Goal: Task Accomplishment & Management: Manage account settings

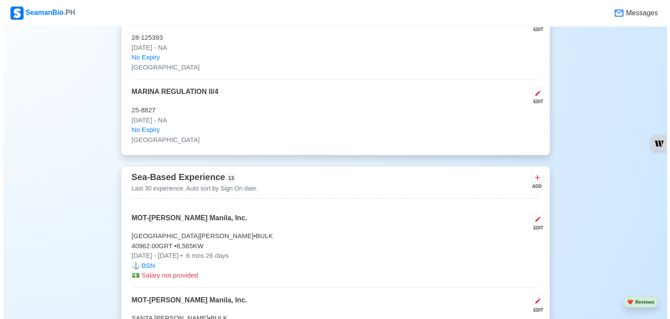
scroll to position [1555, 0]
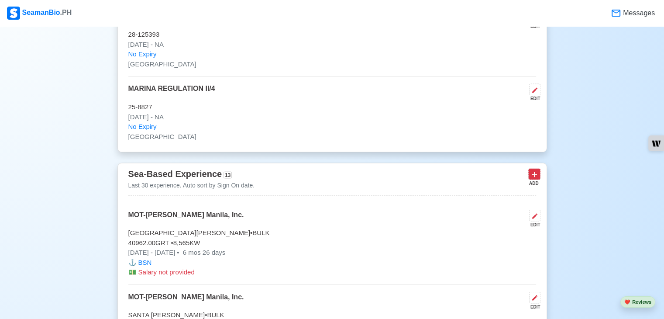
click at [531, 170] on icon at bounding box center [534, 174] width 9 height 9
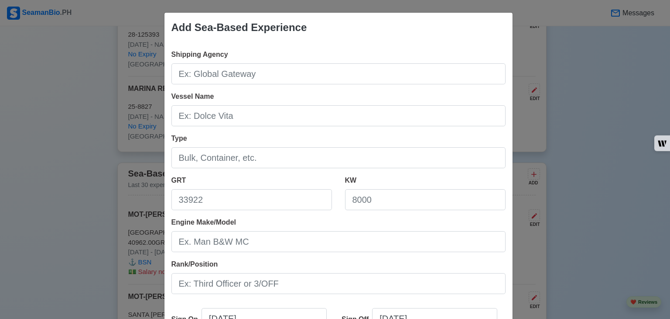
click at [548, 104] on div "Add Sea-Based Experience Shipping Agency Vessel Name Type GRT KW Engine Make/Mo…" at bounding box center [335, 159] width 670 height 319
click at [65, 190] on div "Add Sea-Based Experience Shipping Agency Vessel Name Type GRT KW Engine Make/Mo…" at bounding box center [335, 159] width 670 height 319
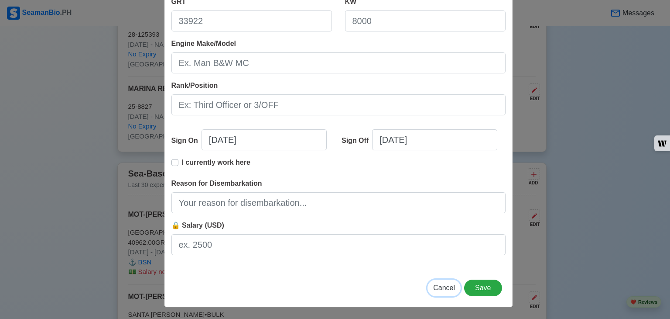
click at [438, 288] on span "Cancel" at bounding box center [444, 287] width 22 height 7
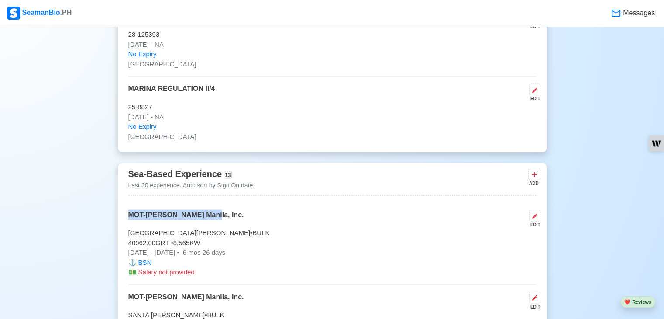
drag, startPoint x: 130, startPoint y: 212, endPoint x: 213, endPoint y: 220, distance: 83.8
click at [213, 220] on div "MOT-[PERSON_NAME] Manila, Inc. EDIT" at bounding box center [332, 218] width 408 height 18
copy p "MOT-[PERSON_NAME] Manila, Inc."
click at [530, 174] on icon at bounding box center [534, 174] width 9 height 9
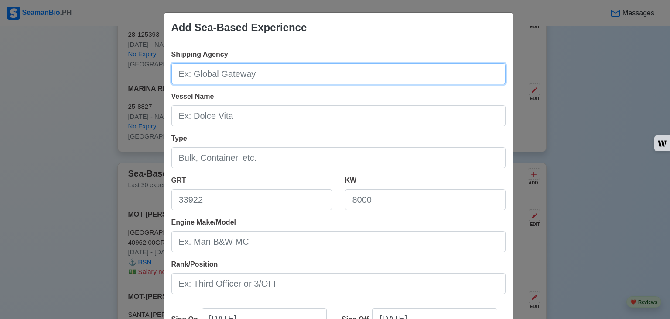
click at [296, 69] on input "Shipping Agency" at bounding box center [339, 73] width 334 height 21
paste input "MOT-[PERSON_NAME] Manila, Inc."
type input "MOT-[PERSON_NAME] Manila, Inc."
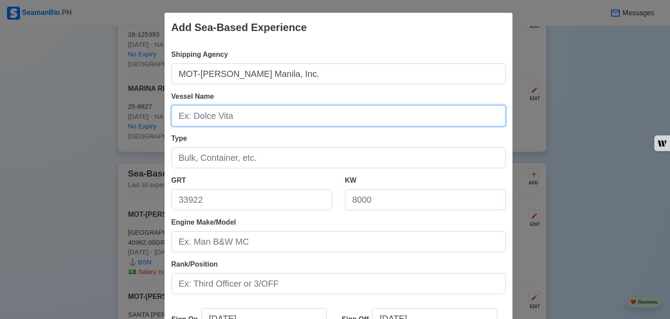
click at [258, 115] on input "Vessel Name" at bounding box center [339, 115] width 334 height 21
type input "SANTA [PERSON_NAME]"
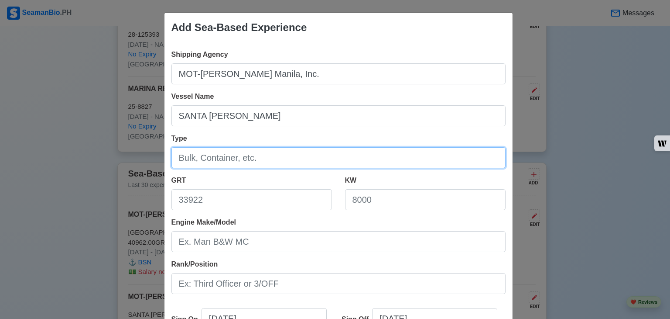
click at [238, 163] on input "Type" at bounding box center [339, 157] width 334 height 21
type input "BULK"
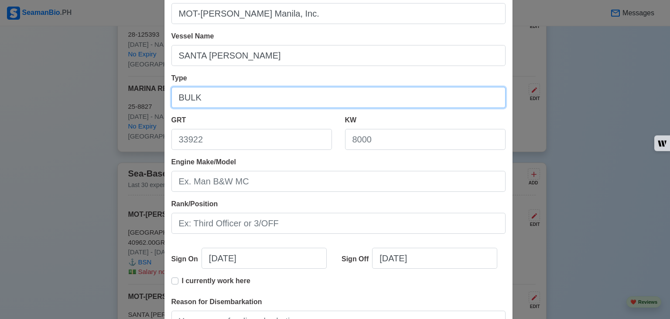
scroll to position [84, 0]
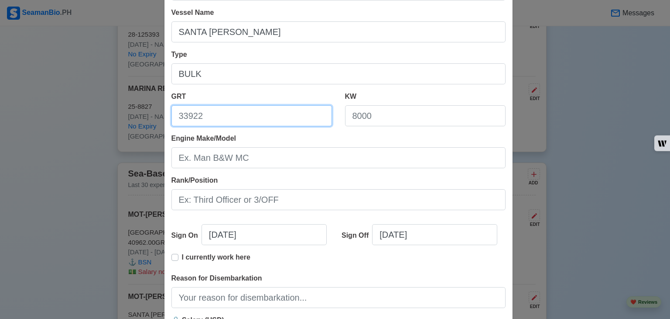
click at [249, 116] on input "GRT" at bounding box center [252, 115] width 161 height 21
type input "43025"
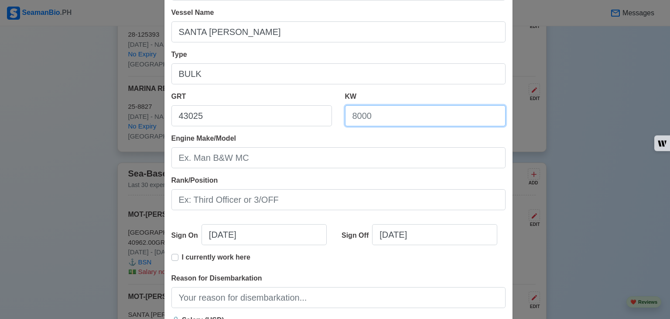
click at [425, 112] on input "KW" at bounding box center [425, 115] width 161 height 21
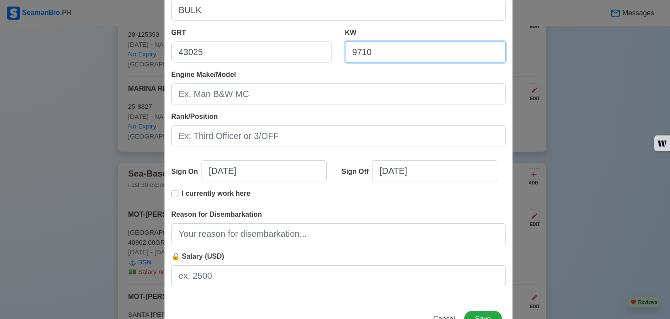
scroll to position [147, 0]
type input "9710"
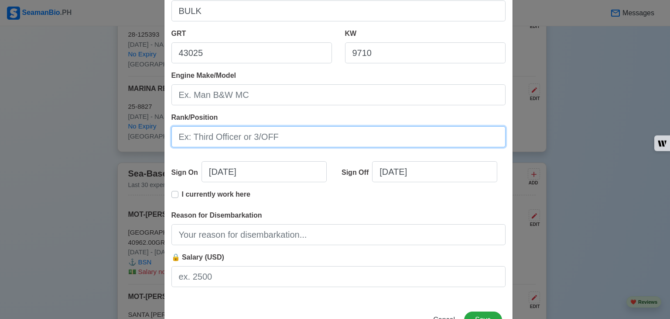
click at [268, 136] on input "Rank/Position" at bounding box center [339, 136] width 334 height 21
type input "b"
type input "BSN"
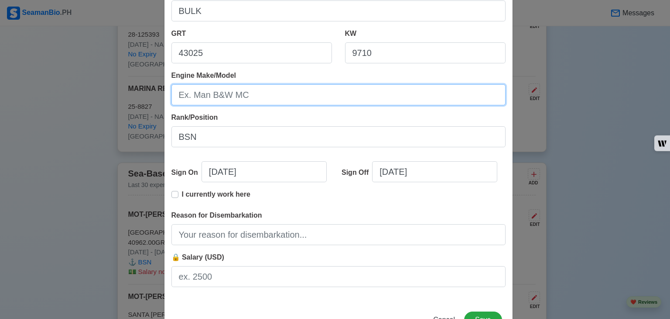
click at [289, 86] on input "Engine Make/Model" at bounding box center [339, 94] width 334 height 21
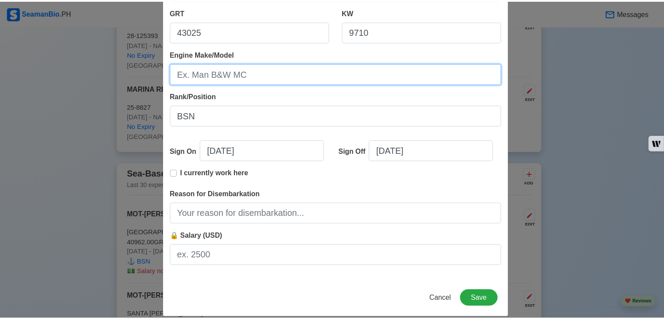
scroll to position [168, 0]
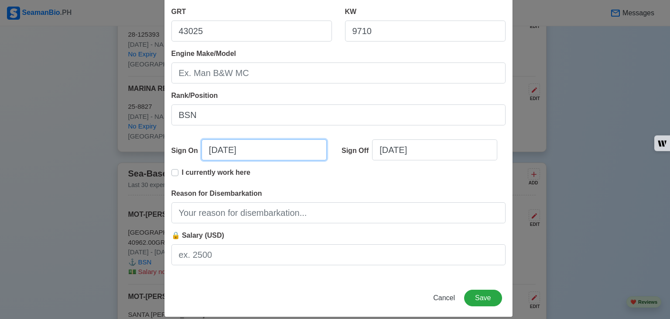
click at [253, 155] on input "[DATE]" at bounding box center [264, 149] width 125 height 21
select select "****"
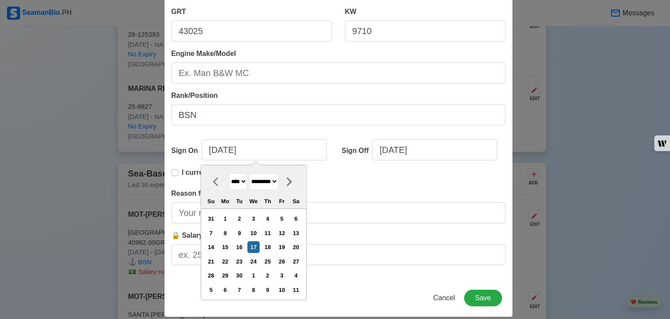
click at [257, 180] on select "******* ******** ***** ***** *** **** **** ****** ********* ******* ******** **…" at bounding box center [263, 181] width 29 height 17
select select "*******"
click at [249, 173] on select "******* ******** ***** ***** *** **** **** ****** ********* ******* ******** **…" at bounding box center [263, 181] width 29 height 17
click at [255, 259] on div "22" at bounding box center [254, 261] width 12 height 12
type input "[DATE]"
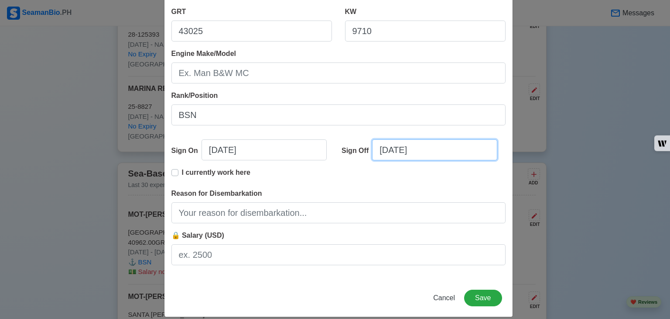
select select "****"
select select "*********"
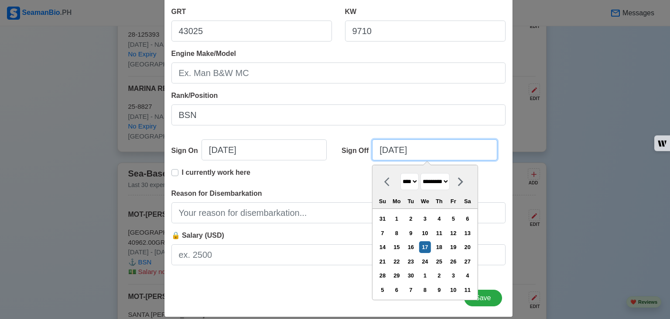
click at [430, 153] on input "[DATE]" at bounding box center [434, 149] width 125 height 21
click at [457, 229] on div "12" at bounding box center [454, 233] width 12 height 12
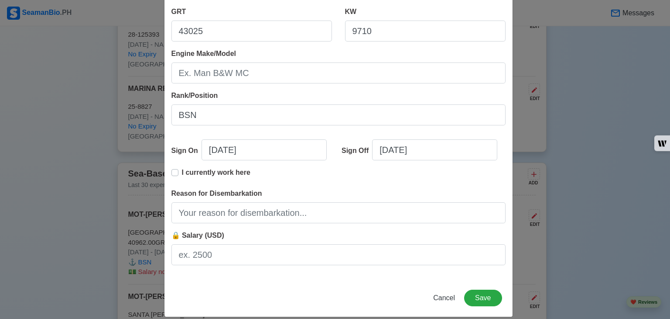
click at [176, 172] on div "I currently work here" at bounding box center [211, 175] width 79 height 17
click at [182, 171] on label "I currently work here" at bounding box center [216, 175] width 69 height 17
type input "[DATE]"
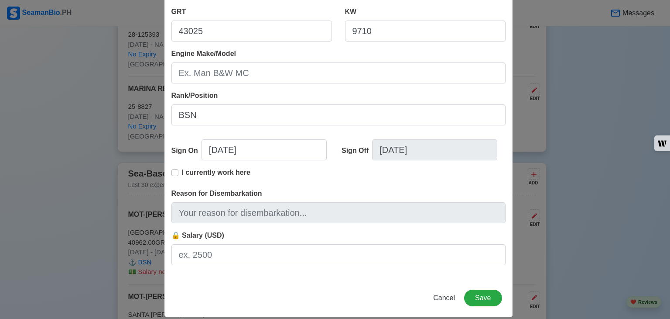
click at [182, 171] on label "I currently work here" at bounding box center [216, 175] width 69 height 17
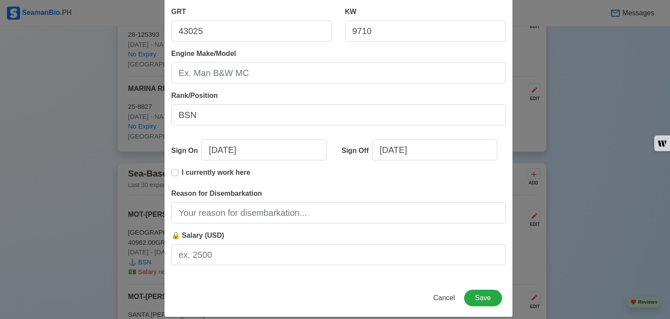
click at [182, 171] on label "I currently work here" at bounding box center [216, 175] width 69 height 17
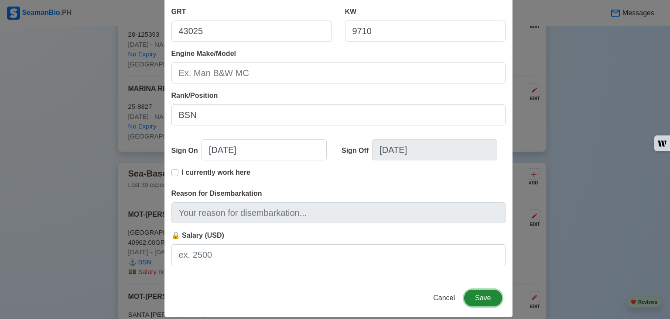
click at [478, 300] on button "Save" at bounding box center [483, 297] width 38 height 17
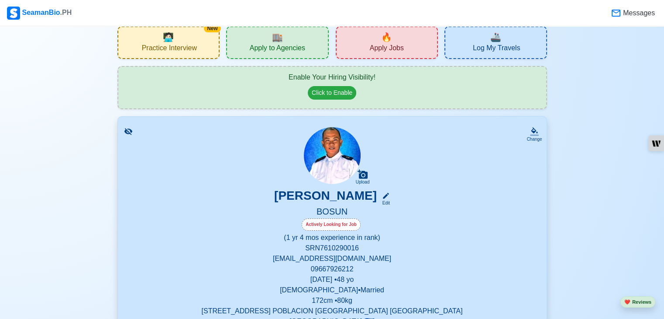
scroll to position [40, 0]
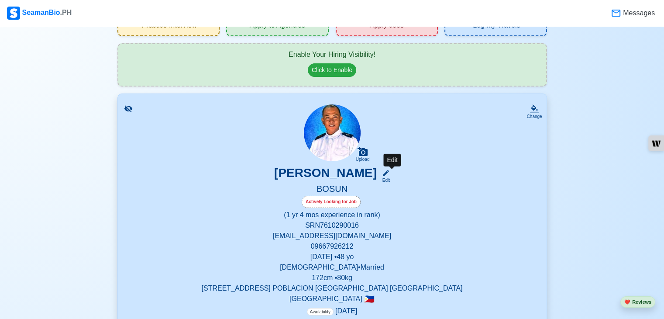
click at [390, 172] on icon at bounding box center [386, 173] width 8 height 8
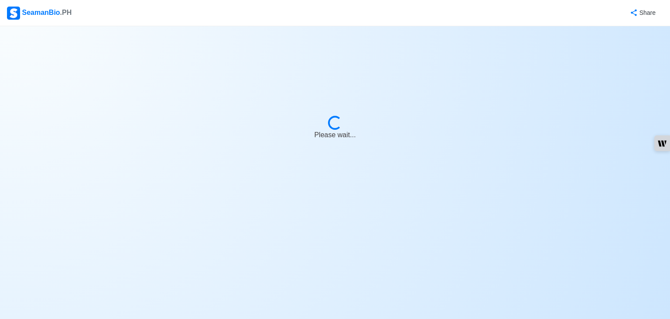
select select "Actively Looking for Job"
select select "Visible for Hiring"
select select "Married"
select select "[DEMOGRAPHIC_DATA]"
select select "PH"
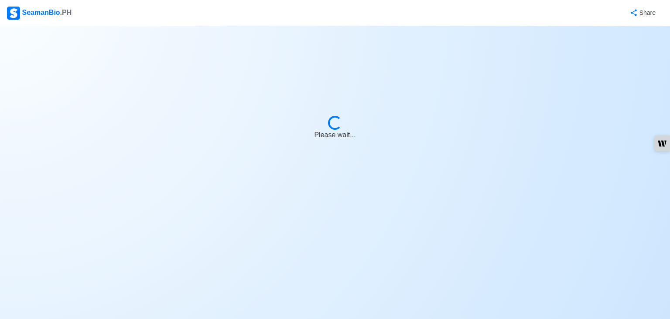
select select "1"
select select "4"
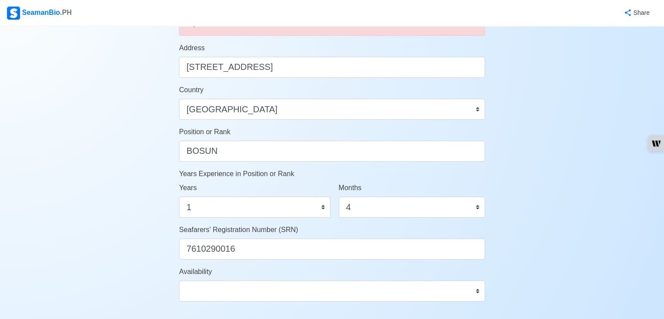
scroll to position [395, 0]
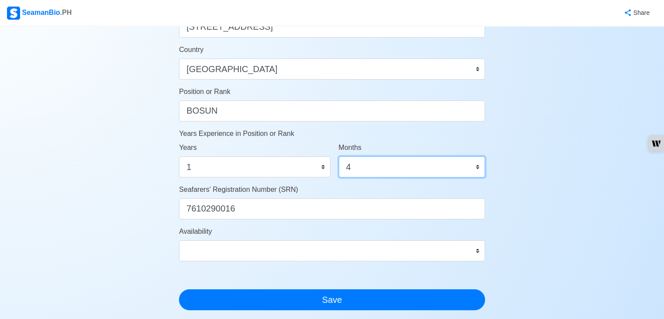
click at [478, 165] on select "0 1 2 3 4 5 6 7 8 9 10 11" at bounding box center [412, 166] width 146 height 21
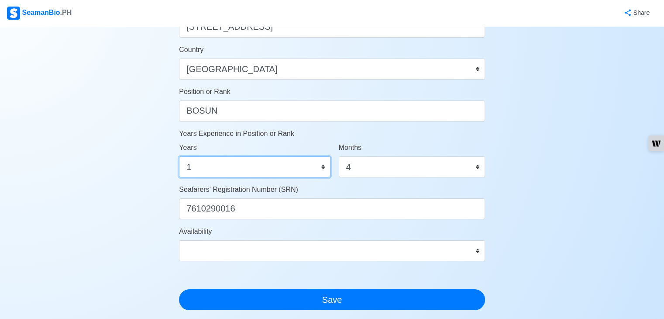
click at [244, 166] on select "0 1 2 3 4 5 6 7 8 9 10 11 12 13 14 15 16 17 18 19 20 21 22 23 24 25 26 27 28 29…" at bounding box center [254, 166] width 151 height 21
select select "2"
click at [179, 156] on select "0 1 2 3 4 5 6 7 8 9 10 11 12 13 14 15 16 17 18 19 20 21 22 23 24 25 26 27 28 29…" at bounding box center [254, 166] width 151 height 21
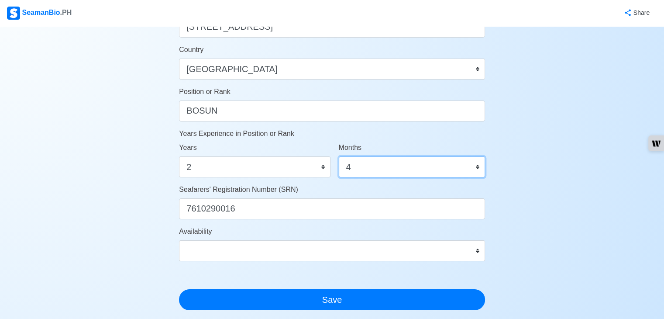
click at [396, 164] on select "0 1 2 3 4 5 6 7 8 9 10 11" at bounding box center [412, 166] width 146 height 21
select select "0"
click at [339, 156] on select "0 1 2 3 4 5 6 7 8 9 10 11" at bounding box center [412, 166] width 146 height 21
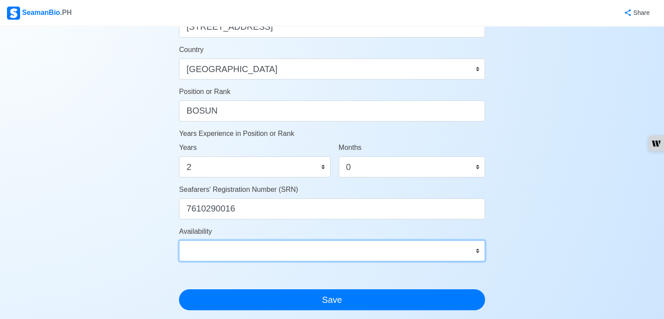
click at [402, 248] on select "Immediate [DATE] [DATE] [DATE] [DATE] [DATE] [DATE] [DATE] [DATE] [DATE]" at bounding box center [332, 250] width 306 height 21
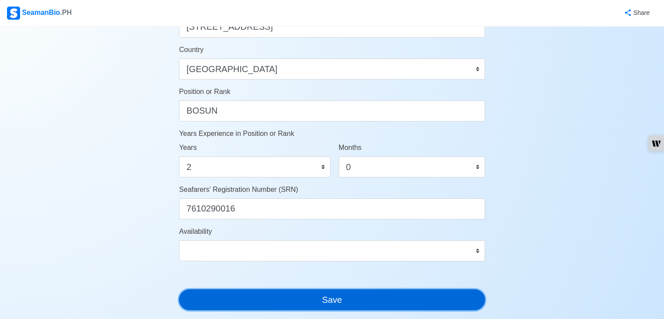
click at [395, 304] on button "Save" at bounding box center [332, 299] width 306 height 21
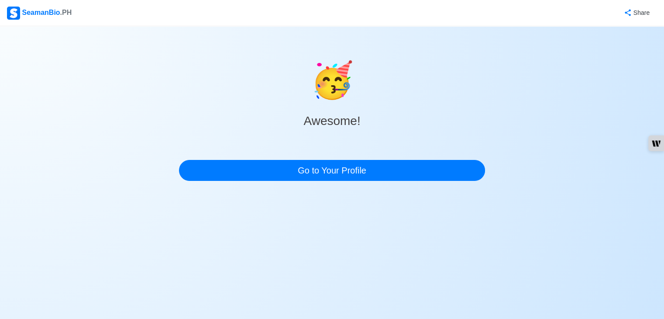
scroll to position [0, 0]
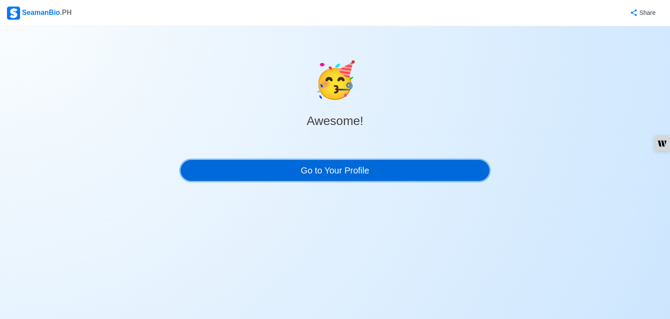
click at [372, 180] on link "Go to Your Profile" at bounding box center [335, 170] width 309 height 21
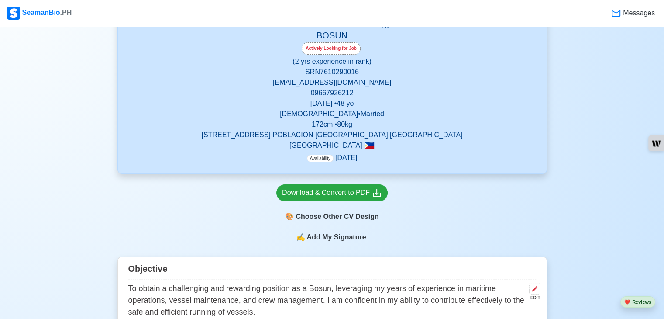
scroll to position [143, 0]
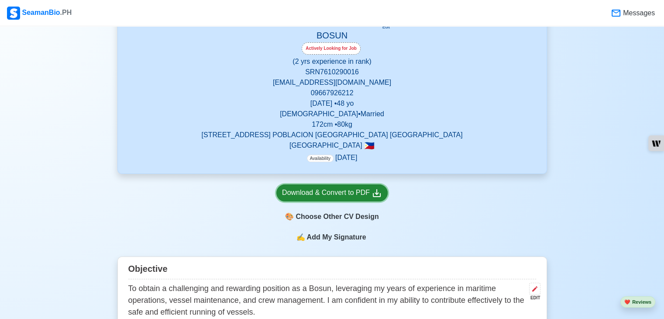
click at [347, 192] on div "Download & Convert to PDF" at bounding box center [332, 192] width 100 height 11
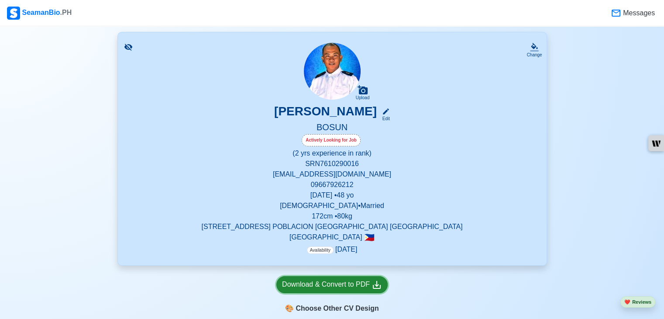
scroll to position [48, 0]
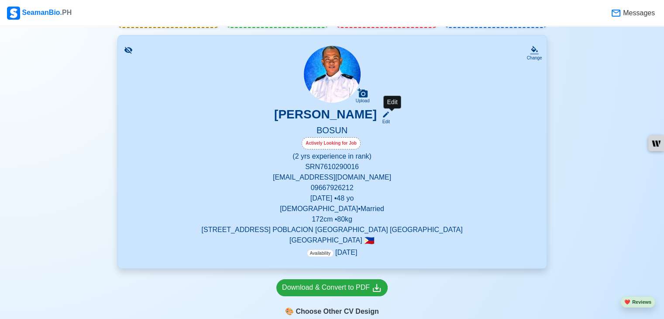
click at [389, 113] on div "Edit" at bounding box center [383, 117] width 11 height 14
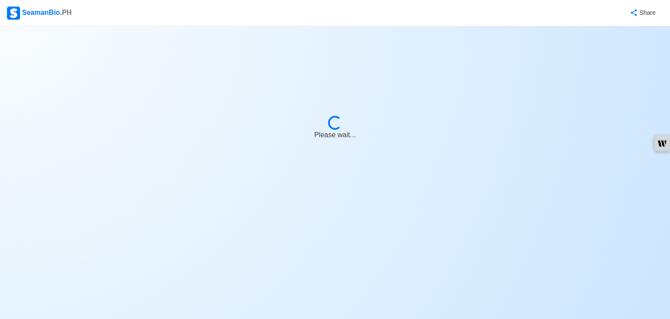
select select "Actively Looking for Job"
select select "Visible for Hiring"
select select "Married"
select select "[DEMOGRAPHIC_DATA]"
select select "PH"
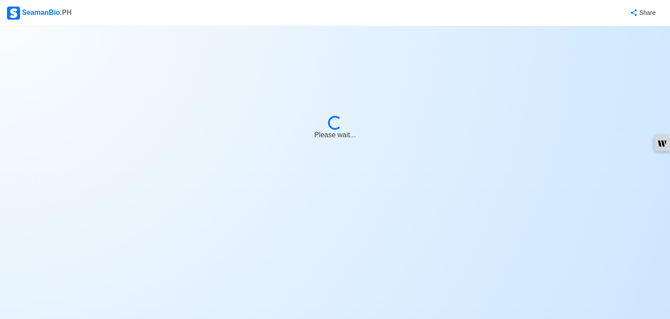
select select "2"
select select "0"
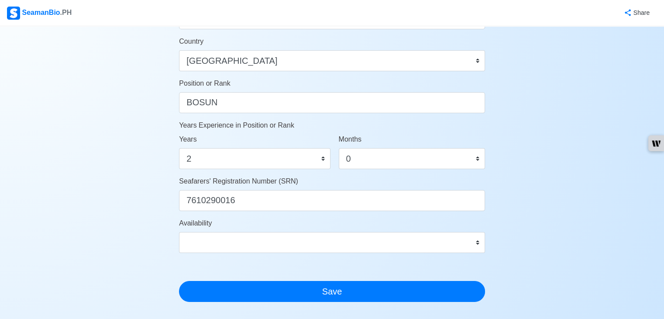
scroll to position [445, 0]
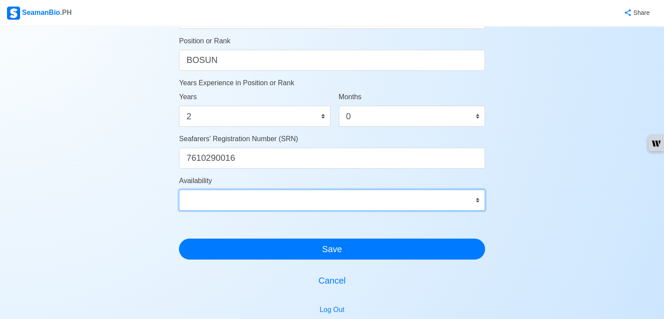
click at [394, 196] on select "Immediate [DATE] [DATE] [DATE] [DATE] [DATE] [DATE] [DATE] [DATE] [DATE]" at bounding box center [332, 199] width 306 height 21
select select "1759248000000"
click at [179, 189] on select "Immediate [DATE] [DATE] [DATE] [DATE] [DATE] [DATE] [DATE] [DATE] [DATE]" at bounding box center [332, 199] width 306 height 21
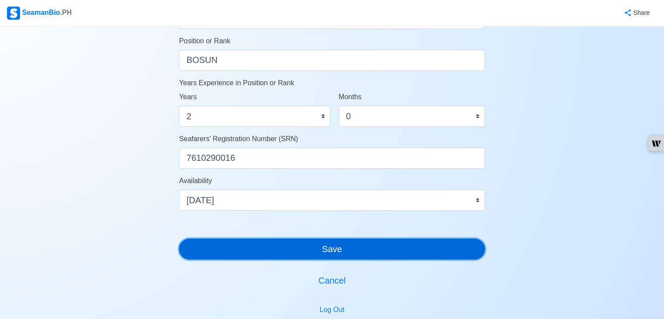
click at [368, 251] on button "Save" at bounding box center [332, 248] width 306 height 21
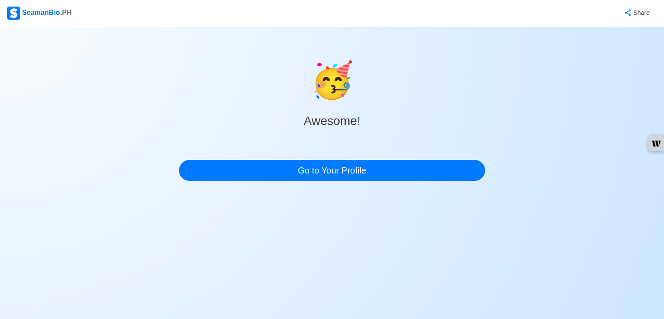
scroll to position [0, 0]
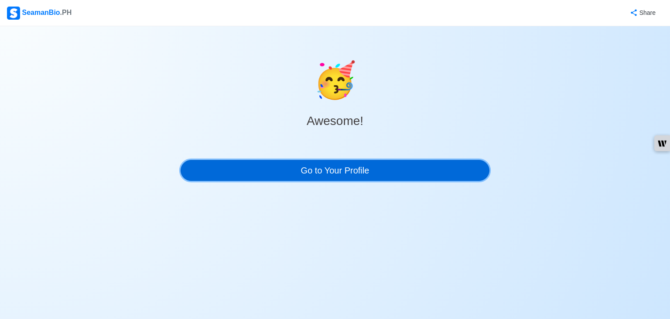
click at [351, 169] on link "Go to Your Profile" at bounding box center [335, 170] width 309 height 21
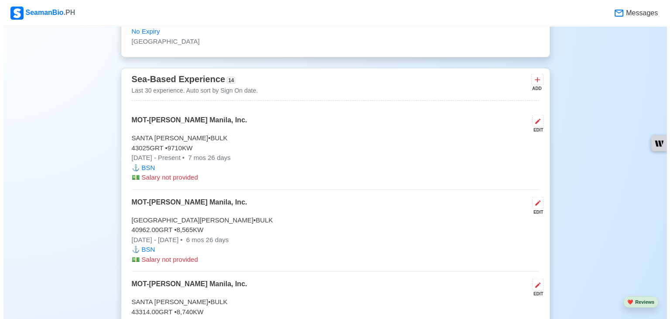
scroll to position [1597, 0]
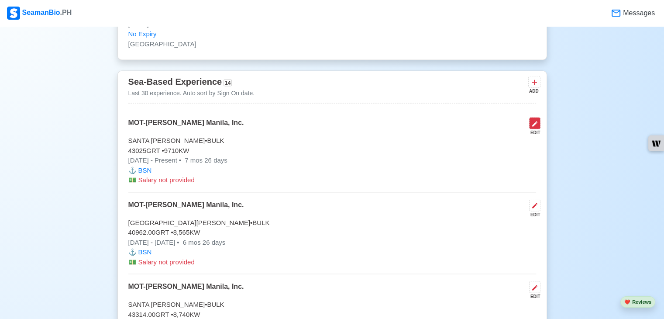
click at [537, 121] on icon at bounding box center [534, 123] width 7 height 7
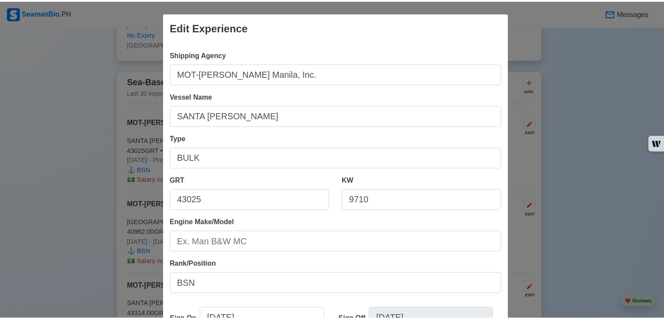
scroll to position [179, 0]
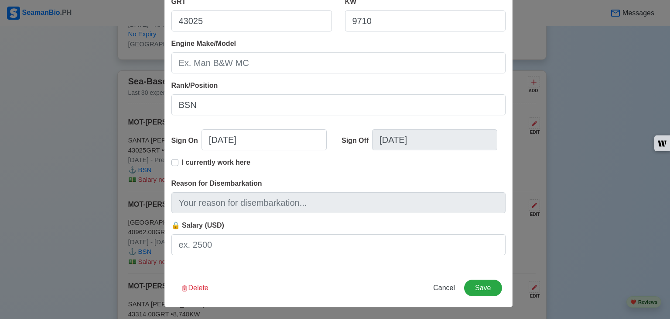
click at [182, 162] on label "I currently work here" at bounding box center [216, 165] width 69 height 17
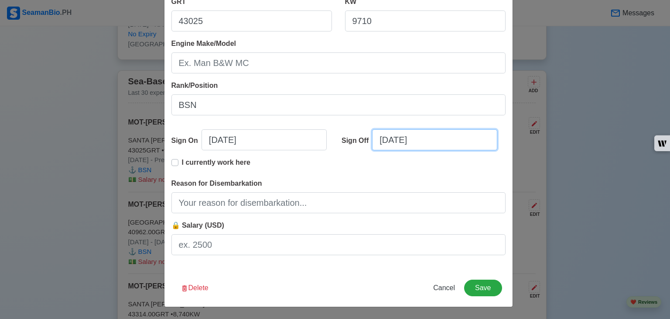
click at [402, 140] on input "[DATE]" at bounding box center [434, 139] width 125 height 21
select select "****"
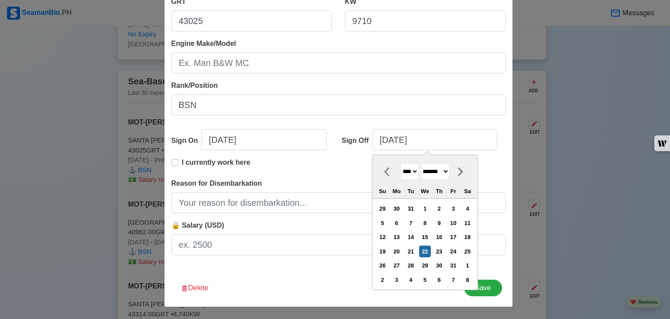
click at [435, 172] on select "******* ******** ***** ***** *** **** **** ****** ********* ******* ******** **…" at bounding box center [435, 171] width 29 height 17
select select "*********"
click at [421, 163] on select "******* ******** ***** ***** *** **** **** ****** ********* ******* ******** **…" at bounding box center [435, 171] width 29 height 17
click at [456, 222] on div "12" at bounding box center [454, 223] width 12 height 12
type input "[DATE]"
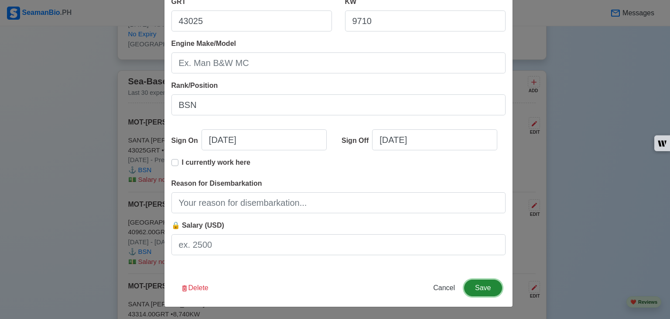
click at [494, 291] on button "Save" at bounding box center [483, 287] width 38 height 17
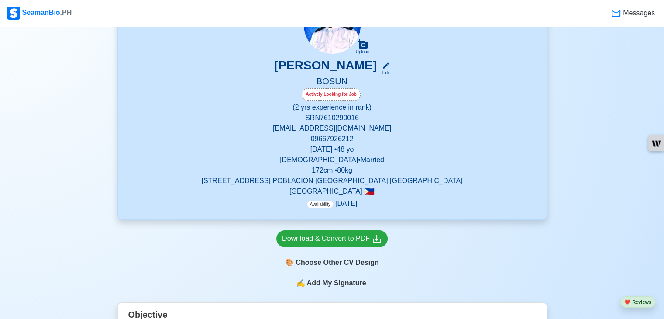
scroll to position [102, 0]
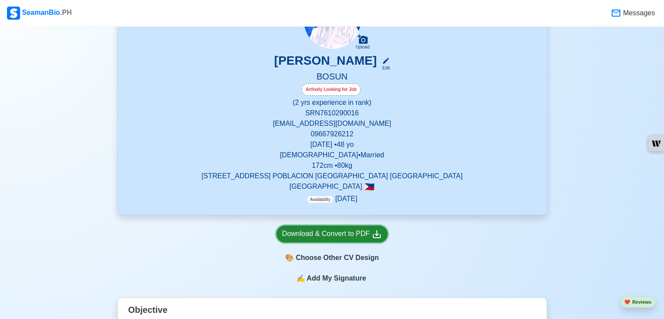
click at [344, 235] on div "Download & Convert to PDF" at bounding box center [332, 233] width 100 height 11
